Goal: Check status

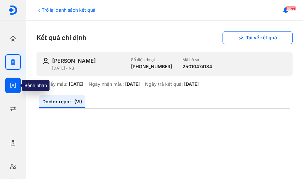
click at [16, 87] on div at bounding box center [13, 86] width 16 height 16
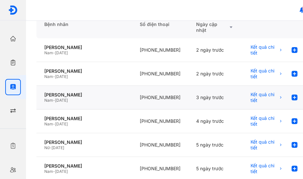
scroll to position [65, 0]
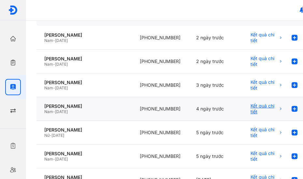
click at [257, 105] on span "Kết quả chi tiết" at bounding box center [263, 109] width 27 height 12
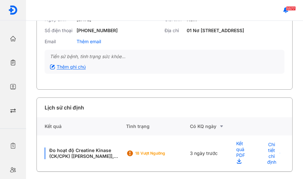
scroll to position [66, 0]
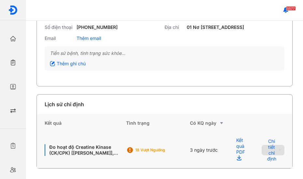
click at [267, 150] on span "Chi tiết chỉ định" at bounding box center [271, 150] width 12 height 23
